Goal: Communication & Community: Share content

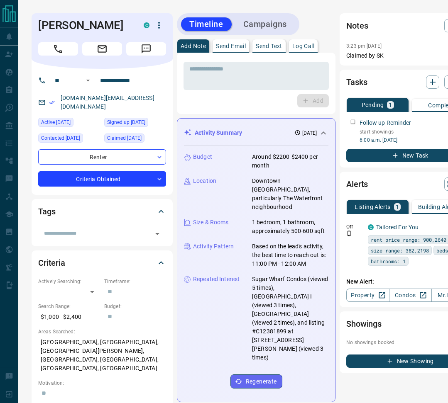
click at [265, 46] on p "Send Text" at bounding box center [269, 46] width 27 height 6
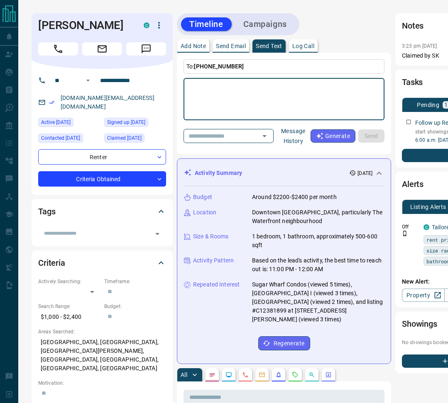
click at [260, 77] on div "To: [PHONE_NUMBER] * ​ ​ Message History Generate Send" at bounding box center [283, 103] width 201 height 88
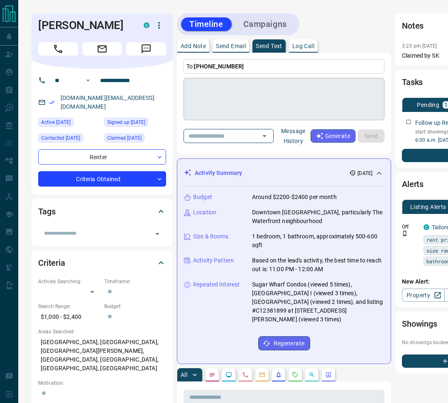
click at [257, 90] on textarea at bounding box center [283, 99] width 189 height 35
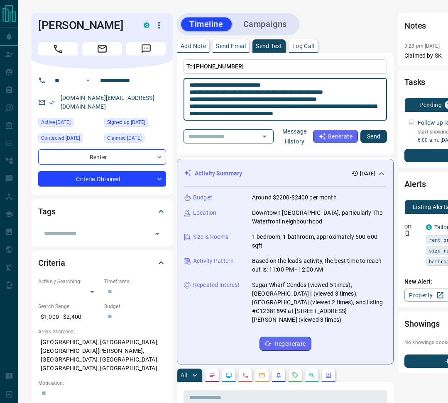
type textarea "**********"
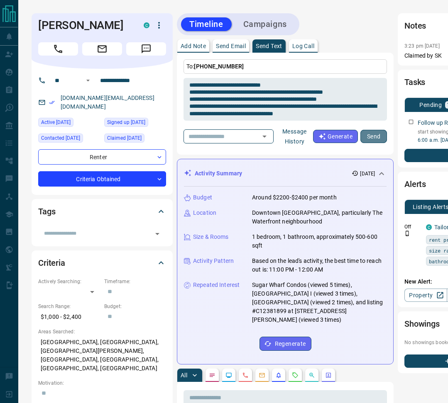
click at [378, 134] on button "Send" at bounding box center [373, 136] width 27 height 13
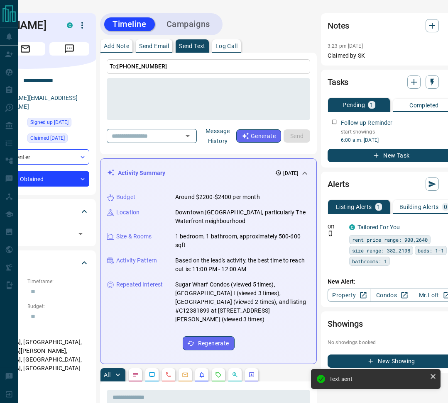
scroll to position [0, 82]
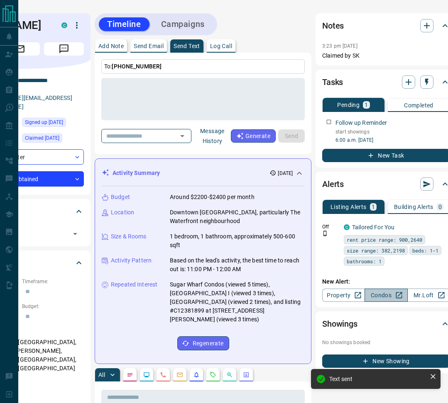
click at [393, 297] on link "Condos" at bounding box center [385, 295] width 43 height 13
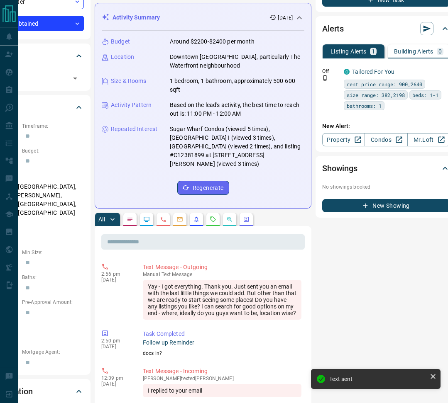
scroll to position [175, 82]
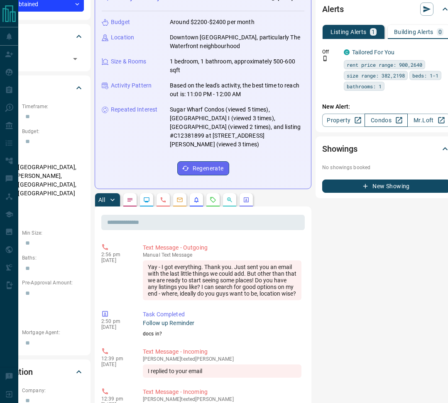
click at [387, 120] on link "Condos" at bounding box center [385, 120] width 43 height 13
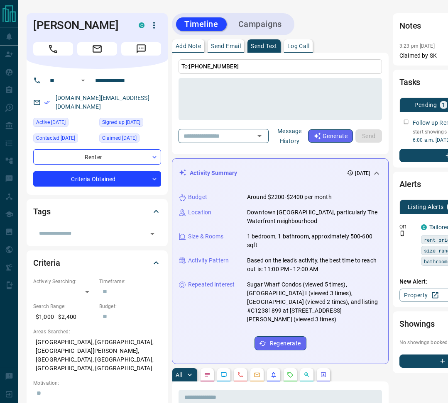
scroll to position [0, 0]
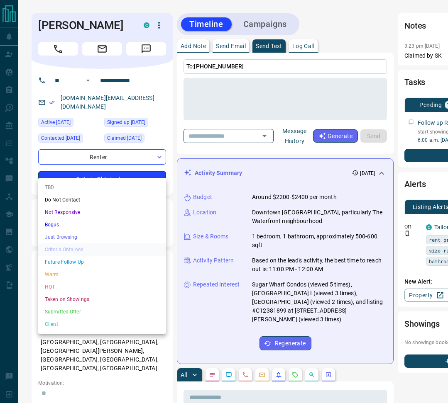
click at [66, 287] on li "HOT" at bounding box center [102, 287] width 128 height 12
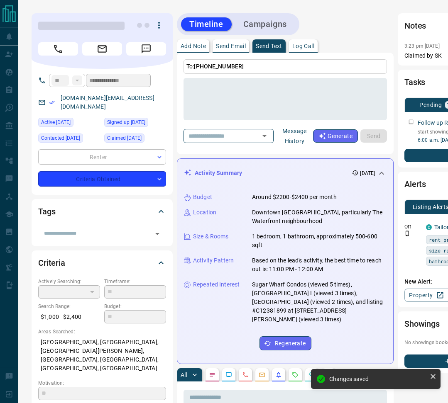
type input "*"
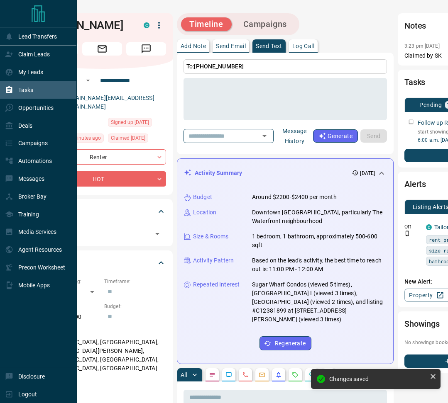
click at [32, 92] on p "Tasks" at bounding box center [25, 90] width 15 height 7
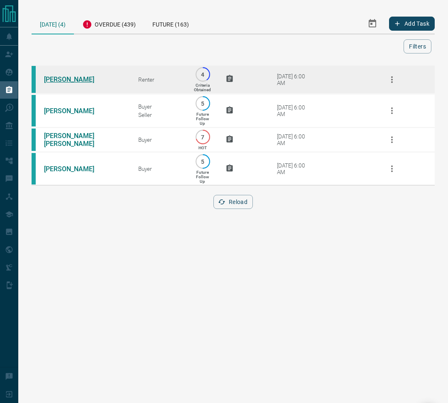
click at [76, 82] on link "[PERSON_NAME]" at bounding box center [75, 79] width 62 height 8
